Goal: Transaction & Acquisition: Obtain resource

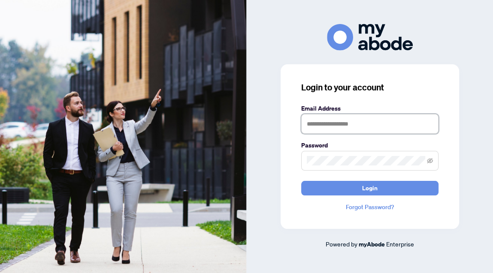
click at [327, 127] on input "text" at bounding box center [369, 124] width 137 height 20
type input "**********"
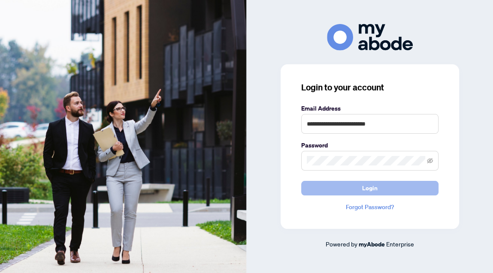
click at [371, 186] on span "Login" at bounding box center [369, 188] width 15 height 14
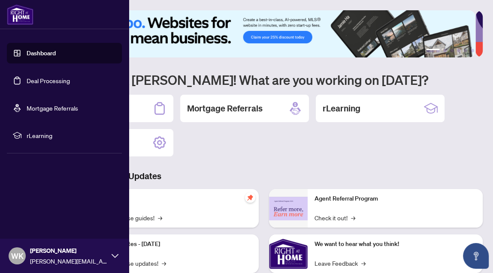
click at [42, 80] on link "Deal Processing" at bounding box center [48, 81] width 43 height 8
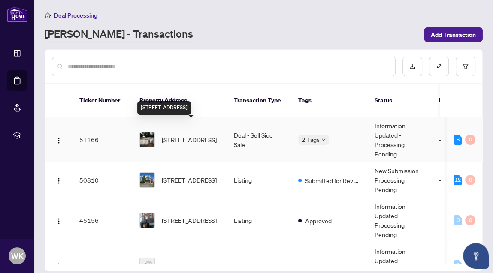
click at [176, 135] on span "[STREET_ADDRESS]" at bounding box center [189, 139] width 55 height 9
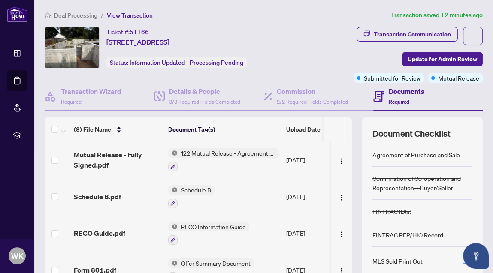
click at [221, 152] on span "122 Mutual Release - Agreement of Purchase and Sale" at bounding box center [229, 152] width 102 height 9
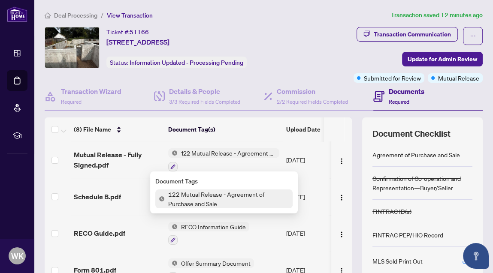
click at [201, 200] on span "122 Mutual Release - Agreement of Purchase and Sale" at bounding box center [229, 199] width 128 height 19
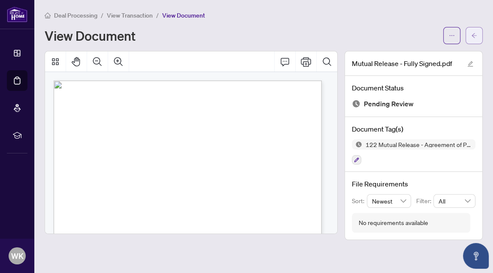
click at [473, 34] on icon "arrow-left" at bounding box center [474, 36] width 6 height 6
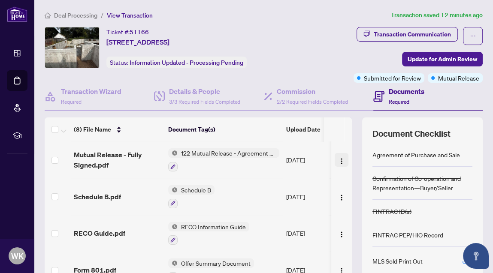
click at [338, 158] on img "button" at bounding box center [341, 161] width 7 height 7
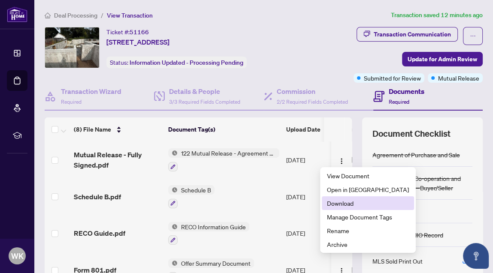
click at [338, 202] on span "Download" at bounding box center [368, 203] width 82 height 9
